Goal: Task Accomplishment & Management: Manage account settings

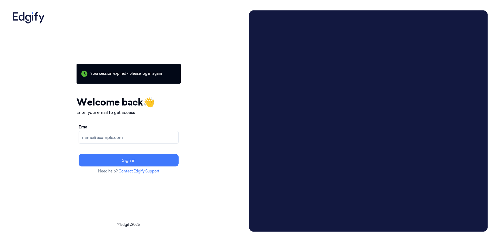
click at [121, 144] on input "Email" at bounding box center [129, 137] width 100 height 13
click at [132, 144] on input "helpdesk@shufersal.co.il" at bounding box center [129, 137] width 100 height 13
drag, startPoint x: 143, startPoint y: 186, endPoint x: 128, endPoint y: 185, distance: 15.1
click at [128, 144] on input "helpdesk@shufersal.co.il" at bounding box center [129, 137] width 100 height 13
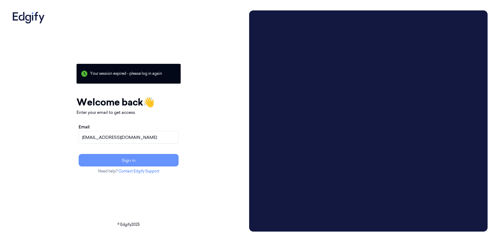
type input "help@shufersal.co.il"
click at [150, 166] on button "Sign in" at bounding box center [129, 160] width 100 height 13
click at [181, 169] on div "Email help@shufersal.co.il Resend link?" at bounding box center [129, 145] width 104 height 47
click at [152, 144] on input "help@shufersal.co.il" at bounding box center [129, 137] width 100 height 13
click at [128, 144] on input "help@shufersal.co.il" at bounding box center [129, 137] width 100 height 13
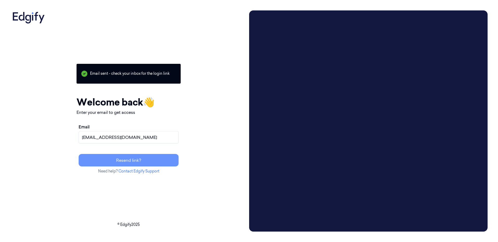
click at [155, 166] on button "Resend link?" at bounding box center [129, 160] width 100 height 13
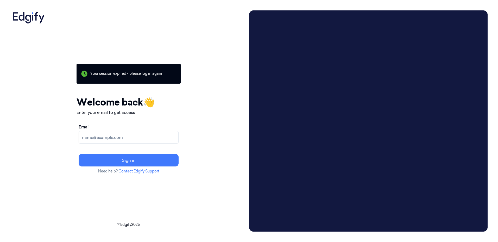
click at [148, 144] on input "Email" at bounding box center [129, 137] width 100 height 13
type input "[EMAIL_ADDRESS][DOMAIN_NAME]"
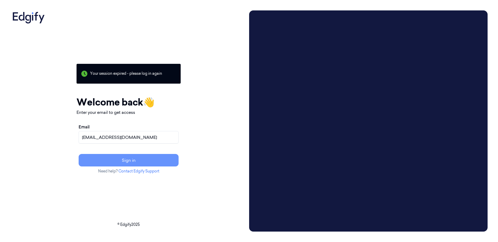
click at [170, 166] on button "Sign in" at bounding box center [129, 160] width 100 height 13
